Goal: Information Seeking & Learning: Ask a question

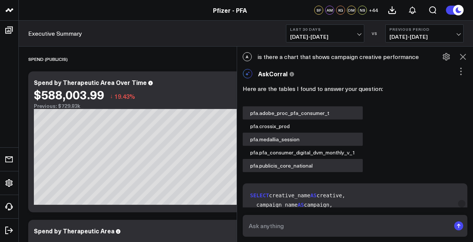
scroll to position [14, 0]
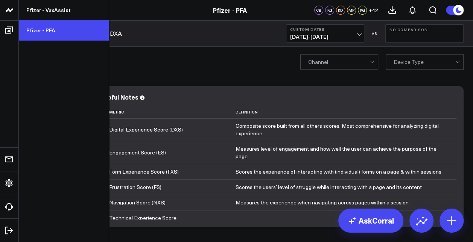
click at [53, 32] on link "Pfizer - PFA" at bounding box center [64, 30] width 90 height 20
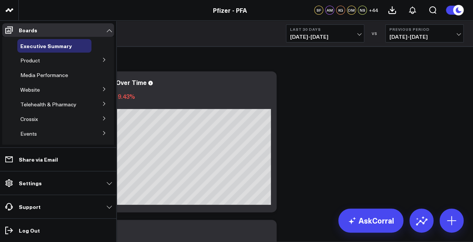
click at [102, 89] on icon at bounding box center [104, 89] width 5 height 5
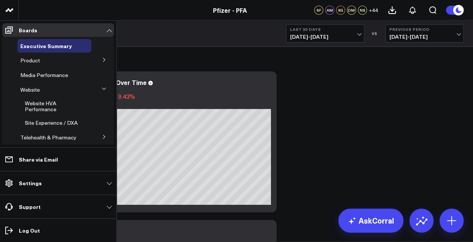
click at [102, 59] on icon at bounding box center [104, 60] width 5 height 5
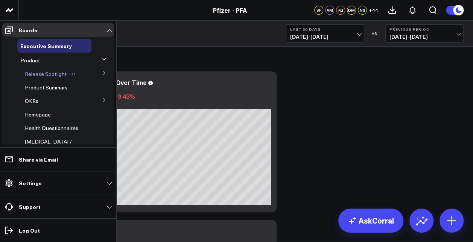
click at [49, 76] on span "Release Spotlight" at bounding box center [46, 73] width 42 height 7
click at [102, 71] on icon at bounding box center [104, 73] width 5 height 5
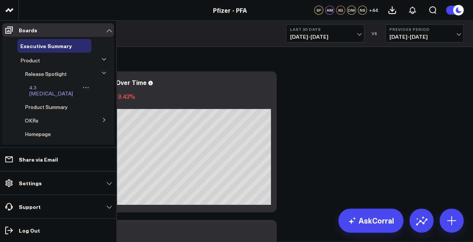
click at [50, 85] on span "4.3 [MEDICAL_DATA]" at bounding box center [51, 90] width 44 height 13
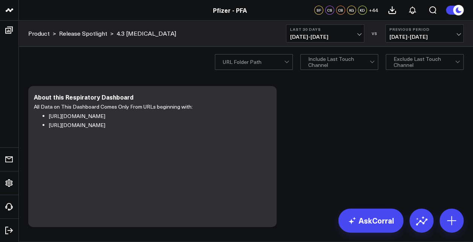
click at [329, 39] on span "[DATE] - [DATE]" at bounding box center [325, 37] width 70 height 6
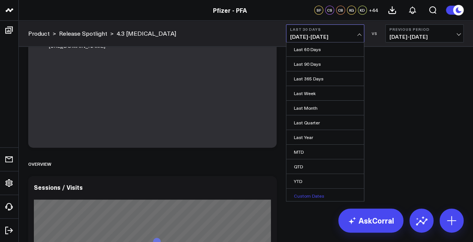
scroll to position [113, 0]
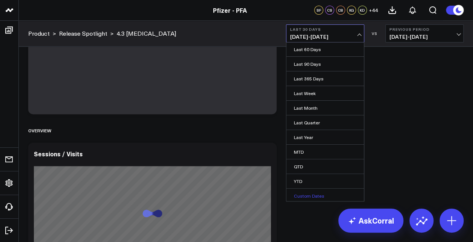
click at [309, 194] on link "Custom Dates" at bounding box center [324, 196] width 77 height 14
select select "7"
select select "2025"
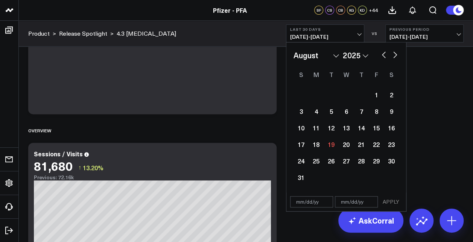
click at [321, 55] on select "January February March April May June July August September October November De…" at bounding box center [316, 55] width 46 height 11
select select "6"
select select "2025"
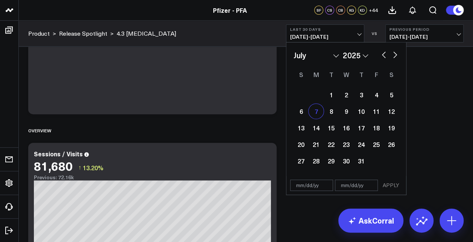
click at [313, 109] on div "7" at bounding box center [315, 111] width 15 height 15
type input "[DATE]"
select select "6"
select select "2025"
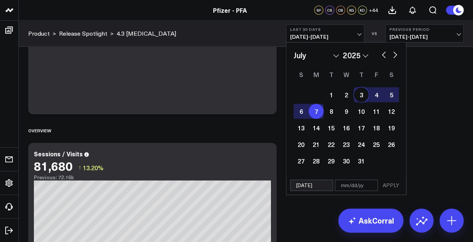
click at [392, 58] on button "button" at bounding box center [395, 54] width 8 height 9
select select "7"
select select "2025"
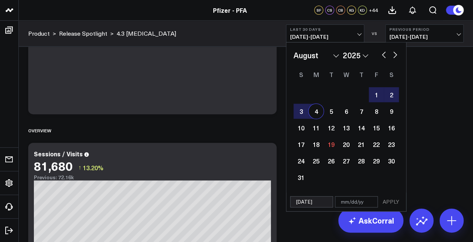
click at [315, 113] on div "4" at bounding box center [315, 111] width 15 height 15
type input "[DATE]"
select select "7"
select select "2025"
click at [396, 205] on button "APPLY" at bounding box center [390, 201] width 23 height 11
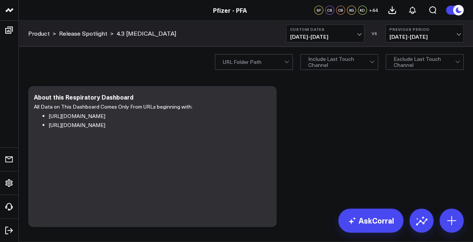
click at [427, 38] on span "[DATE] - [DATE]" at bounding box center [424, 37] width 70 height 6
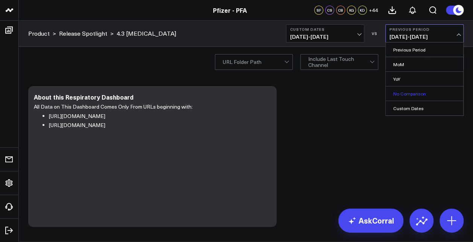
click at [411, 92] on link "No Comparison" at bounding box center [424, 94] width 77 height 14
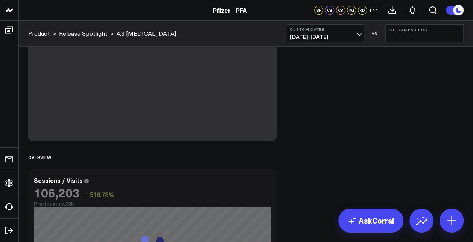
scroll to position [188, 0]
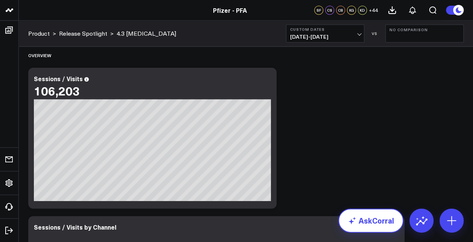
click at [390, 216] on link "AskCorral" at bounding box center [370, 221] width 65 height 24
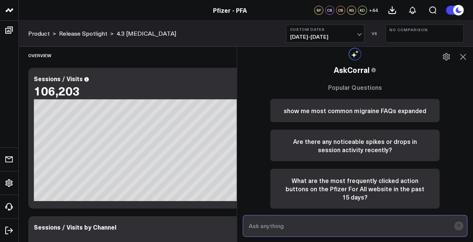
click at [363, 228] on input "text" at bounding box center [349, 226] width 204 height 14
type input "d"
type input "did paid social drive visits and HVAs to [MEDICAL_DATA]?"
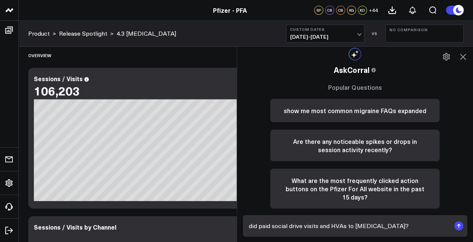
click at [456, 223] on rect "submit" at bounding box center [458, 226] width 9 height 9
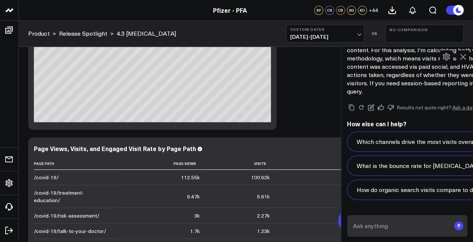
scroll to position [589, 0]
drag, startPoint x: 238, startPoint y: 121, endPoint x: 343, endPoint y: 120, distance: 104.2
click at [343, 120] on div at bounding box center [341, 144] width 4 height 196
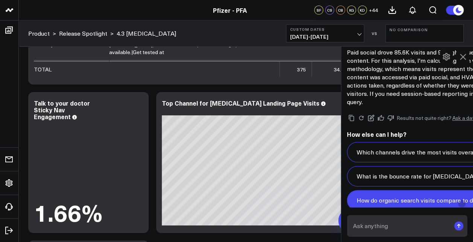
scroll to position [480, 0]
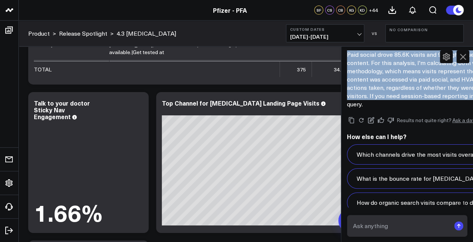
drag, startPoint x: 408, startPoint y: 172, endPoint x: 351, endPoint y: 72, distance: 115.6
click at [351, 72] on p "Paid social drove 85.6K visits and 93 high-value actions (HVAs) to [MEDICAL_DAT…" at bounding box center [470, 79] width 247 height 58
drag, startPoint x: 351, startPoint y: 72, endPoint x: 358, endPoint y: 72, distance: 7.1
copy p "Paid social drove 85.6K visits and 93 high-value actions (HVAs) to [MEDICAL_DAT…"
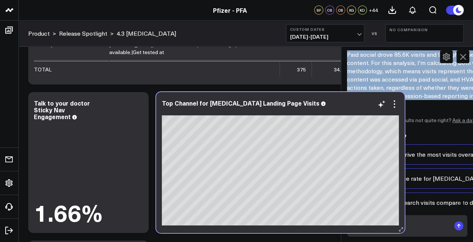
click at [319, 110] on div at bounding box center [280, 110] width 237 height 5
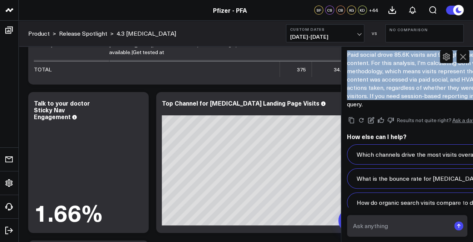
click at [326, 106] on div "Top Channel for [MEDICAL_DATA] Landing Page Visits" at bounding box center [280, 108] width 237 height 16
click at [462, 53] on icon at bounding box center [462, 56] width 9 height 9
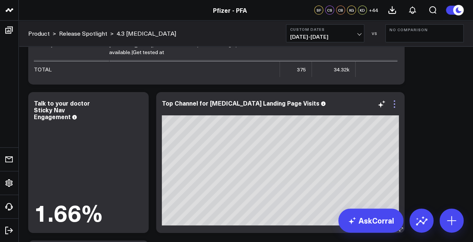
click at [396, 102] on icon at bounding box center [394, 104] width 9 height 9
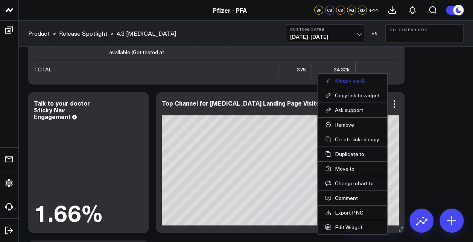
click at [364, 80] on button "Modify via AI" at bounding box center [352, 80] width 55 height 7
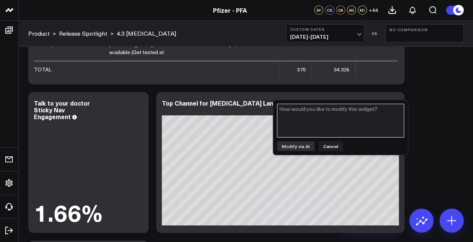
click at [340, 111] on textarea at bounding box center [340, 121] width 127 height 34
type textarea "c"
type textarea "i"
type textarea "modify to have dollar value number of visits from each channel"
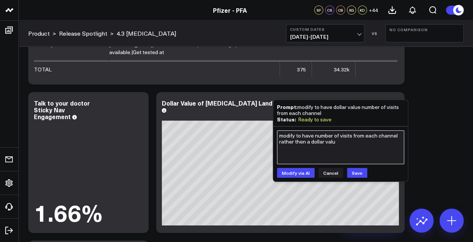
type textarea "modify to have number of visits from each channel rather then a dollar value"
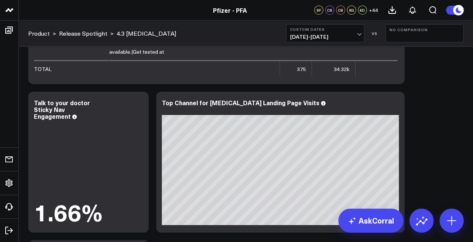
scroll to position [436, 0]
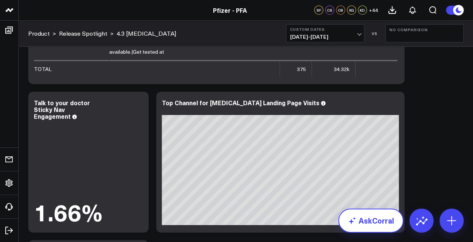
click at [354, 224] on icon at bounding box center [352, 220] width 9 height 9
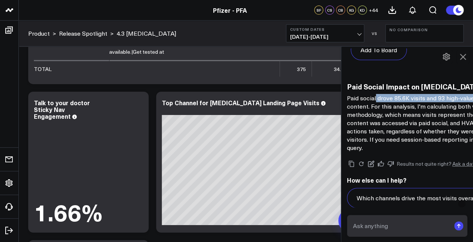
drag, startPoint x: 403, startPoint y: 122, endPoint x: 378, endPoint y: 117, distance: 26.1
click at [378, 117] on p "Paid social drove 85.6K visits and 93 high-value actions (HVAs) to [MEDICAL_DAT…" at bounding box center [470, 123] width 247 height 58
drag, startPoint x: 378, startPoint y: 117, endPoint x: 372, endPoint y: 122, distance: 7.7
click at [372, 122] on p "Paid social drove 85.6K visits and 93 high-value actions (HVAs) to [MEDICAL_DAT…" at bounding box center [470, 123] width 247 height 58
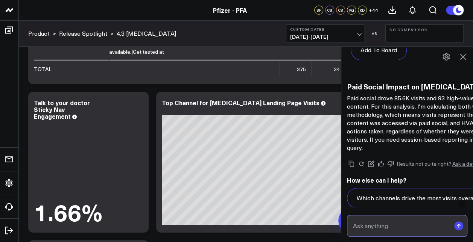
click at [397, 223] on input "text" at bounding box center [401, 226] width 100 height 14
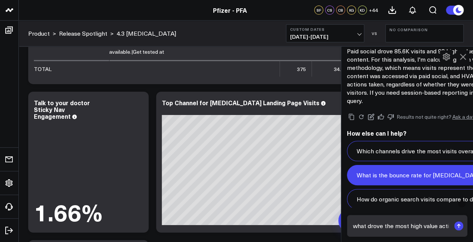
scroll to position [549, 0]
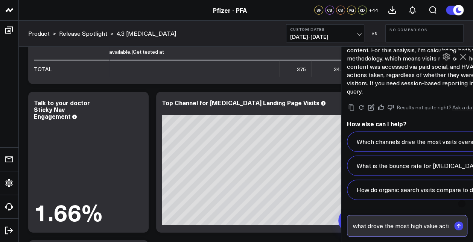
click at [372, 224] on input "what drove the most high value actions on [MEDICAL_DATA] from" at bounding box center [401, 226] width 100 height 14
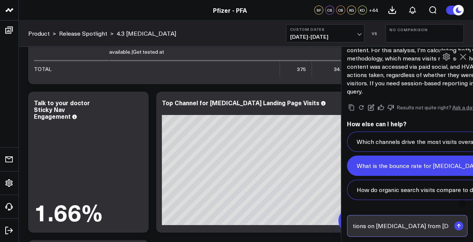
scroll to position [0, 120]
type input "what channel drove the most high value actions on [MEDICAL_DATA] from [DATE]-[D…"
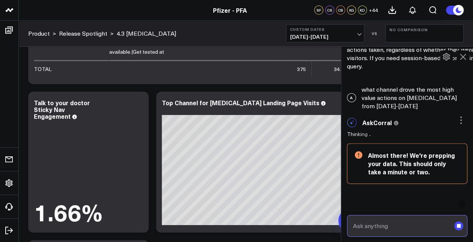
scroll to position [549, 0]
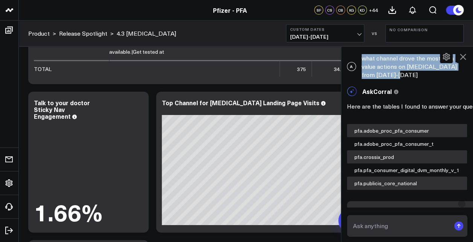
drag, startPoint x: 364, startPoint y: 126, endPoint x: 411, endPoint y: 141, distance: 49.4
click at [411, 83] on div "A what channel drove the most high value actions on [MEDICAL_DATA] from [DATE]-…" at bounding box center [407, 66] width 132 height 32
drag, startPoint x: 411, startPoint y: 141, endPoint x: 401, endPoint y: 134, distance: 11.6
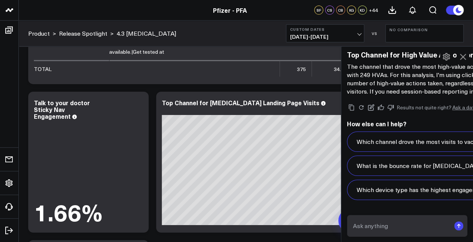
scroll to position [1568, 0]
click at [373, 222] on input "text" at bounding box center [401, 226] width 100 height 14
paste input "what channel drove the most high value actions on [MEDICAL_DATA] from [DATE]-[D…"
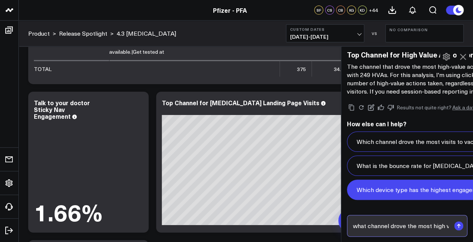
scroll to position [0, 129]
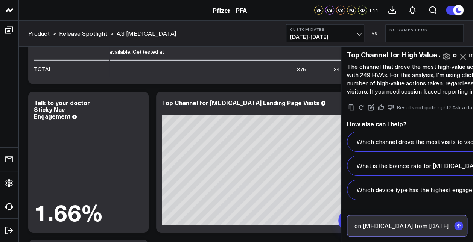
click at [416, 226] on input "what channel drove the most high value actions on [MEDICAL_DATA] from [DATE]-[D…" at bounding box center [401, 226] width 100 height 14
type input "what channel drove the most high value actions on [MEDICAL_DATA] from [DATE]-[D…"
click at [454, 226] on rect "submit" at bounding box center [458, 226] width 9 height 9
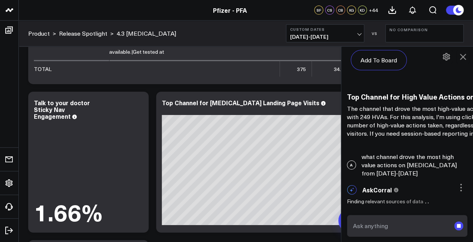
scroll to position [1493, 0]
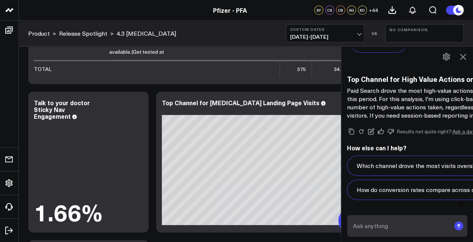
scroll to position [2391, 0]
